Goal: Information Seeking & Learning: Check status

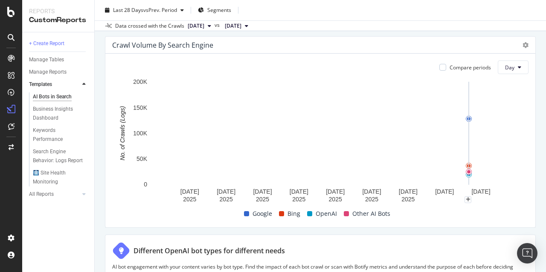
scroll to position [384, 0]
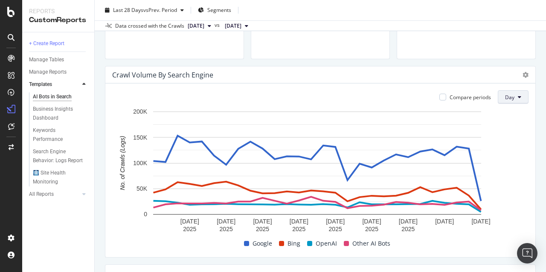
click at [502, 92] on button "Day" at bounding box center [512, 97] width 31 height 14
click at [504, 144] on span "Month" at bounding box center [506, 145] width 15 height 8
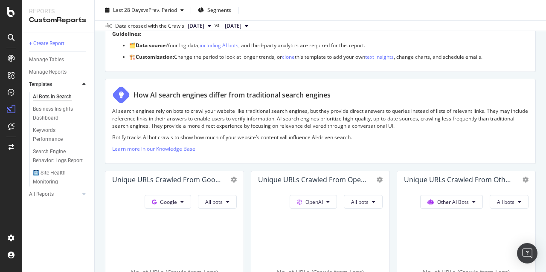
scroll to position [0, 0]
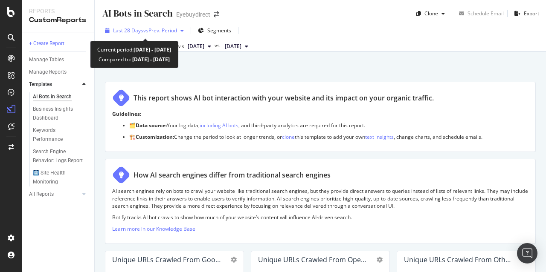
click at [150, 34] on span "vs Prev. Period" at bounding box center [160, 30] width 34 height 7
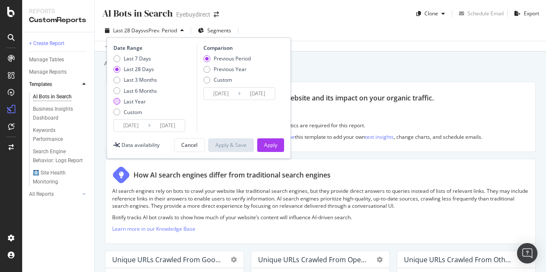
click at [116, 101] on div "Last Year" at bounding box center [116, 101] width 7 height 7
type input "[DATE]"
click at [272, 144] on div "Apply" at bounding box center [270, 145] width 13 height 7
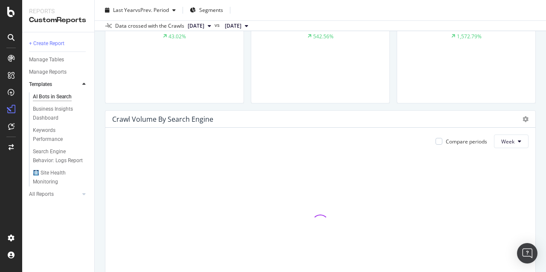
scroll to position [384, 0]
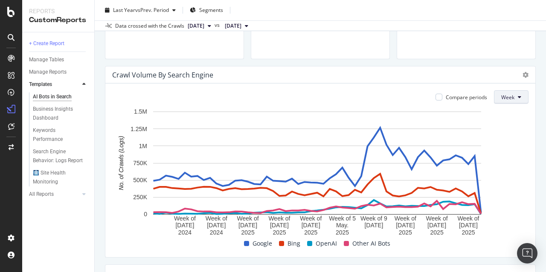
click at [502, 99] on span "Week" at bounding box center [507, 97] width 13 height 7
click at [498, 140] on div "Month" at bounding box center [502, 145] width 29 height 12
